Goal: Information Seeking & Learning: Learn about a topic

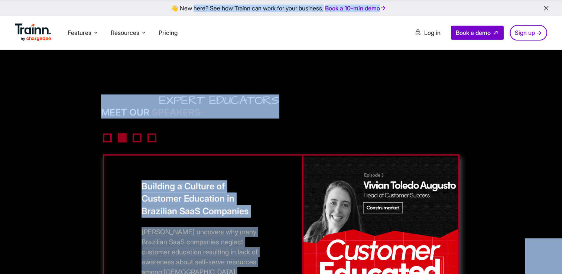
scroll to position [998, 0]
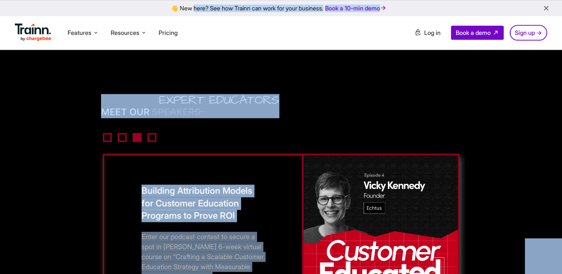
copy body "👋 New here? See how Trainn can work for your business. Book a 10-min demo Featu…"
click at [316, 122] on div "Building Attribution Models for Customer Education Programs to Prove ROI Enter …" at bounding box center [281, 205] width 360 height 223
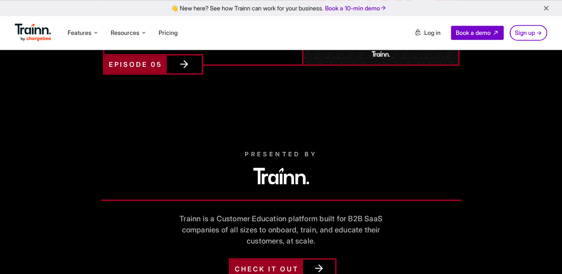
scroll to position [1291, 0]
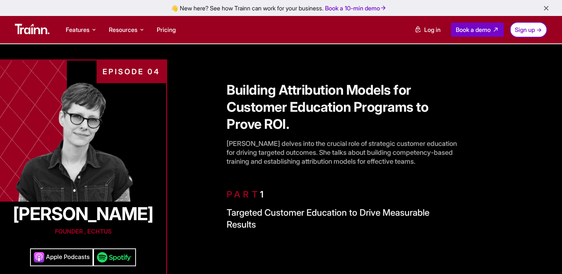
click at [32, 8] on div "👋 New here? See how Trainn can work for your business. Book a 10-min demo" at bounding box center [280, 7] width 553 height 7
